Goal: Task Accomplishment & Management: Use online tool/utility

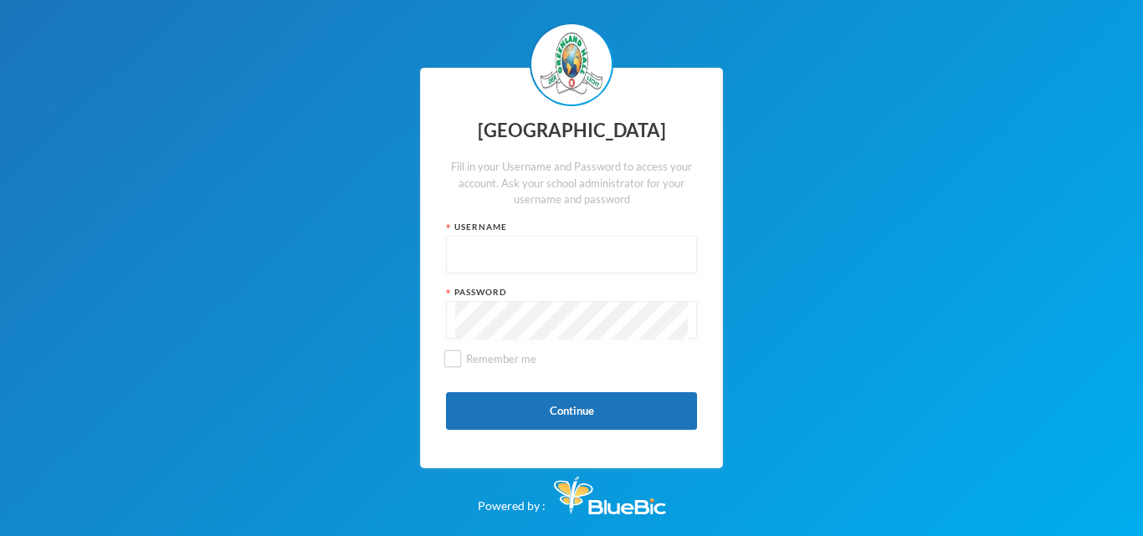
click at [510, 258] on input "text" at bounding box center [571, 256] width 233 height 38
type input "glh24cs60"
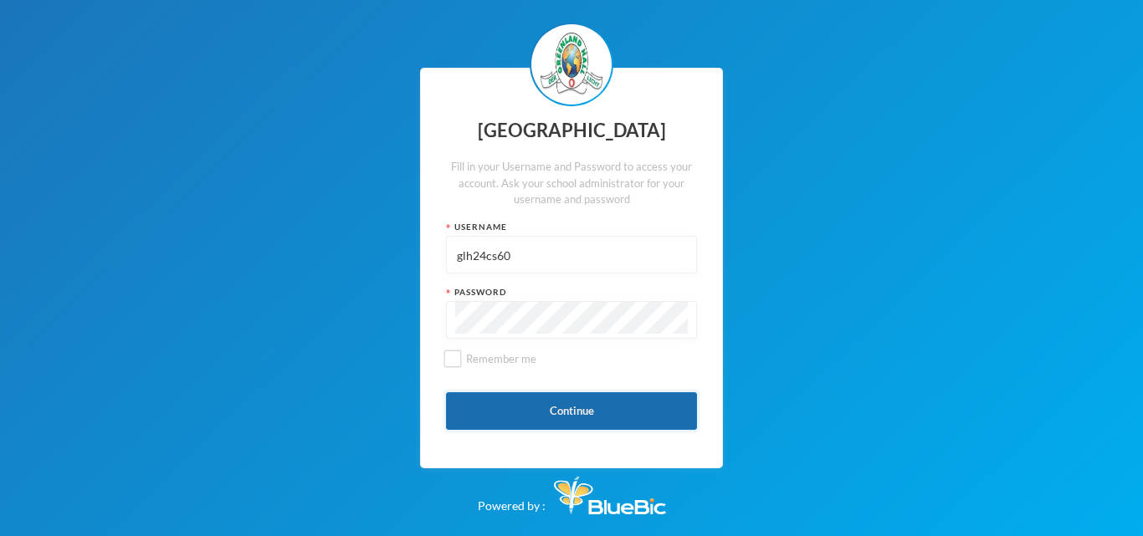
click at [565, 412] on button "Continue" at bounding box center [571, 411] width 251 height 38
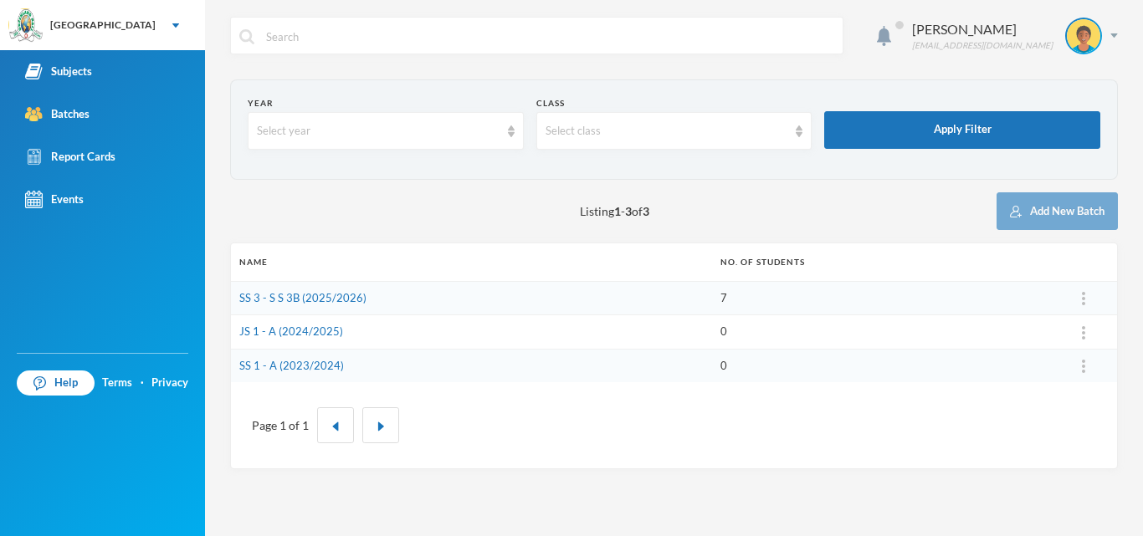
click at [408, 292] on td "SS 3 - S S 3B (2025/2026)" at bounding box center [471, 298] width 481 height 34
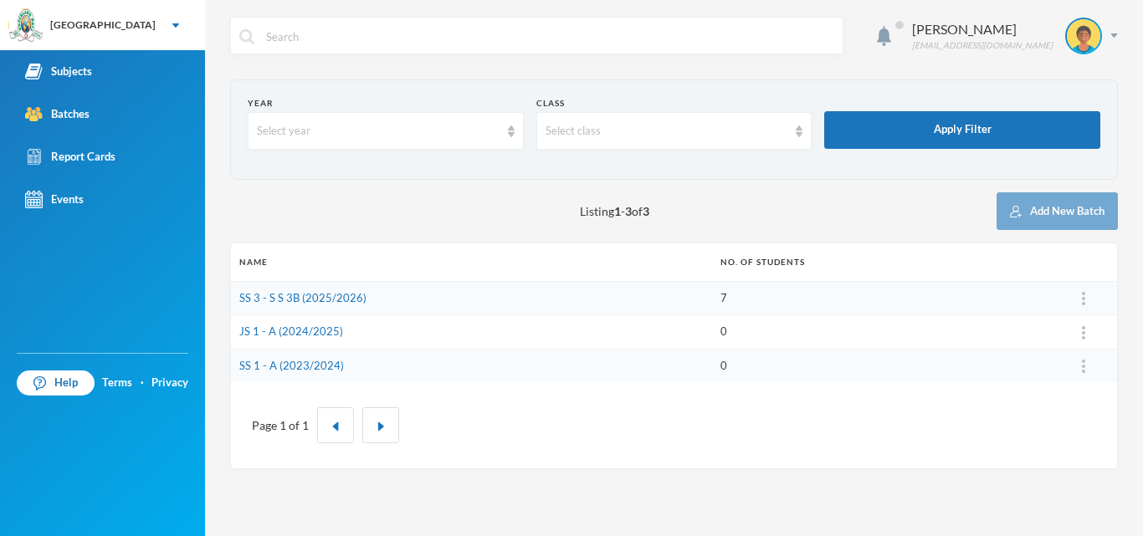
click at [448, 297] on td "SS 3 - S S 3B (2025/2026)" at bounding box center [471, 298] width 481 height 34
click at [280, 295] on link "SS 3 - S S 3B (2025/2026)" at bounding box center [302, 297] width 127 height 13
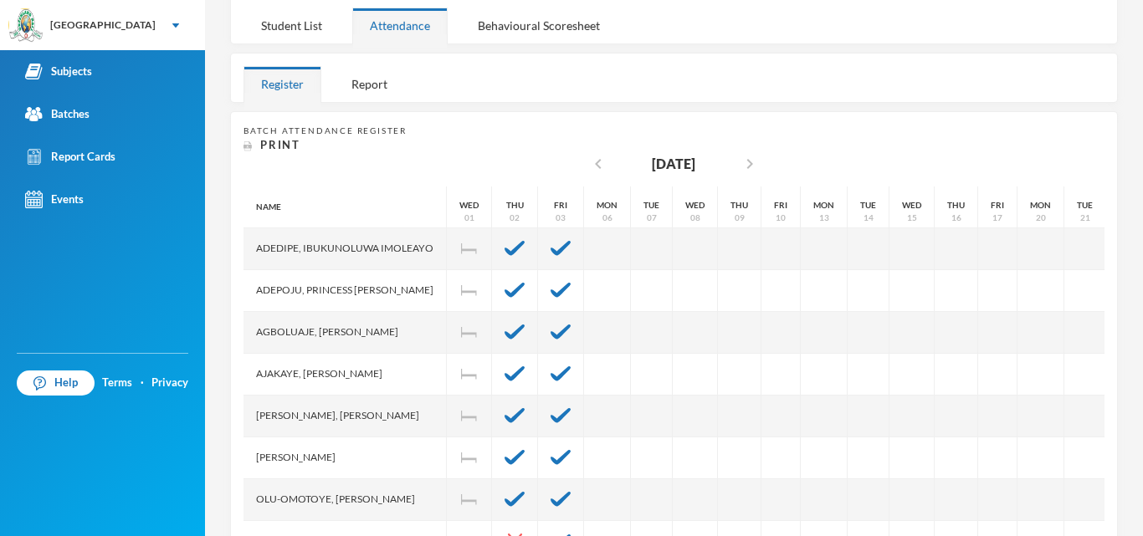
scroll to position [299, 0]
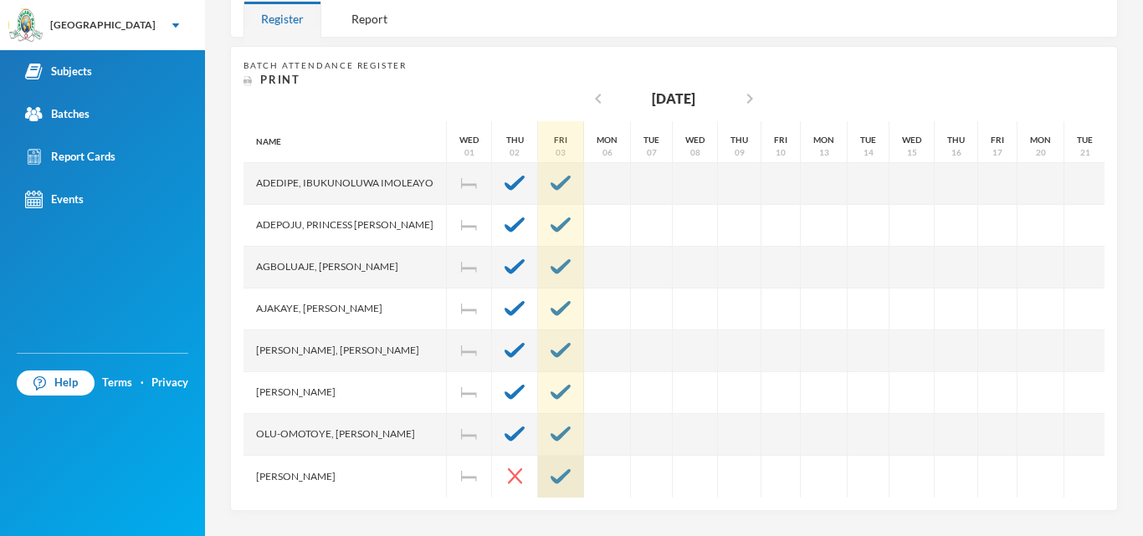
click at [571, 469] on img at bounding box center [561, 476] width 20 height 15
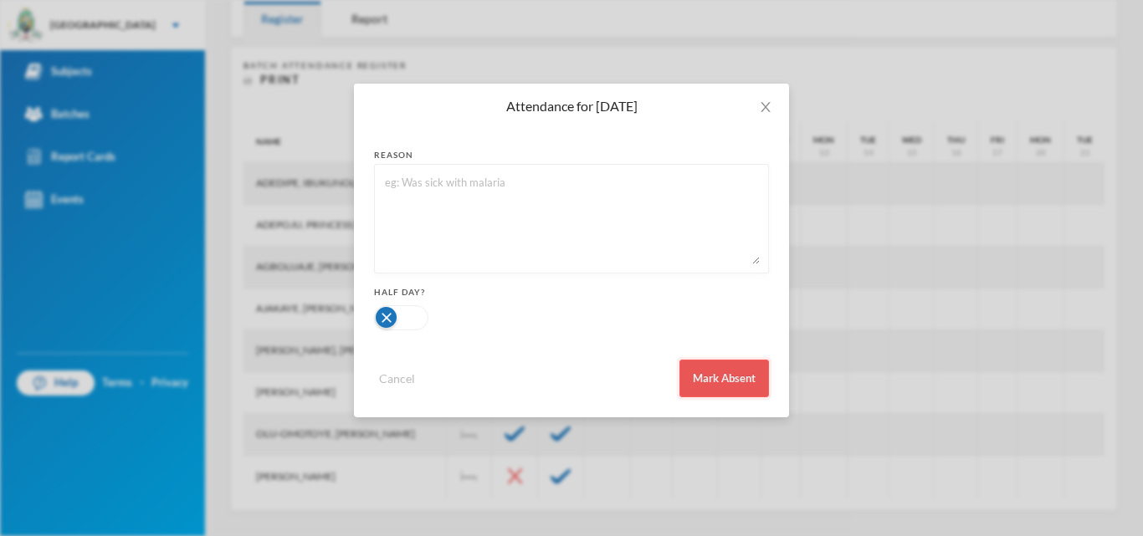
click at [712, 373] on button "Mark Absent" at bounding box center [724, 379] width 90 height 38
